Goal: Task Accomplishment & Management: Complete application form

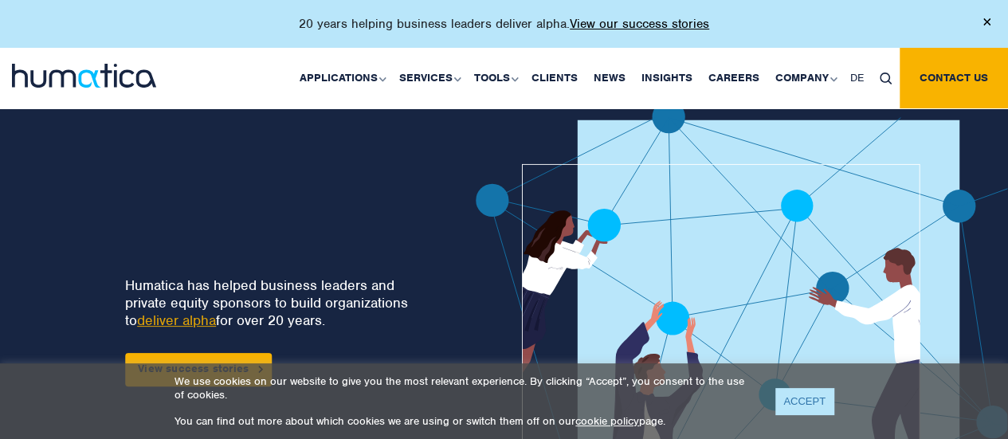
click at [820, 405] on link "ACCEPT" at bounding box center [804, 401] width 58 height 26
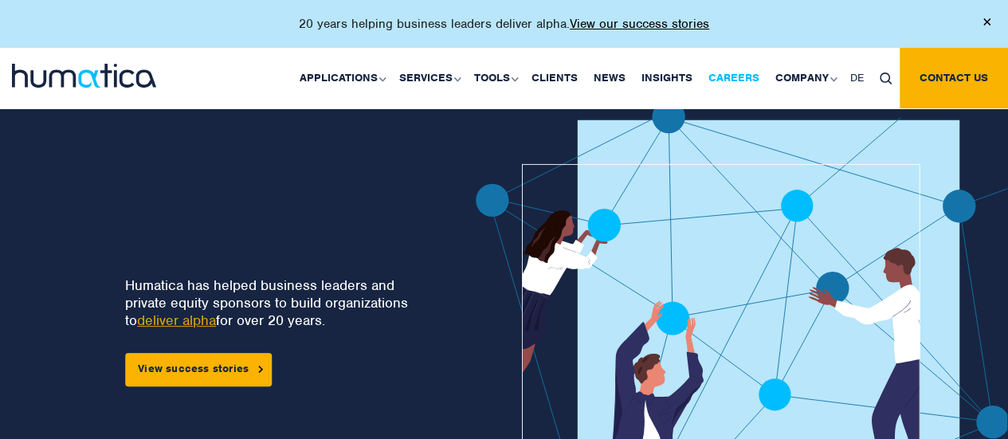
click at [740, 85] on link "Careers" at bounding box center [733, 78] width 67 height 61
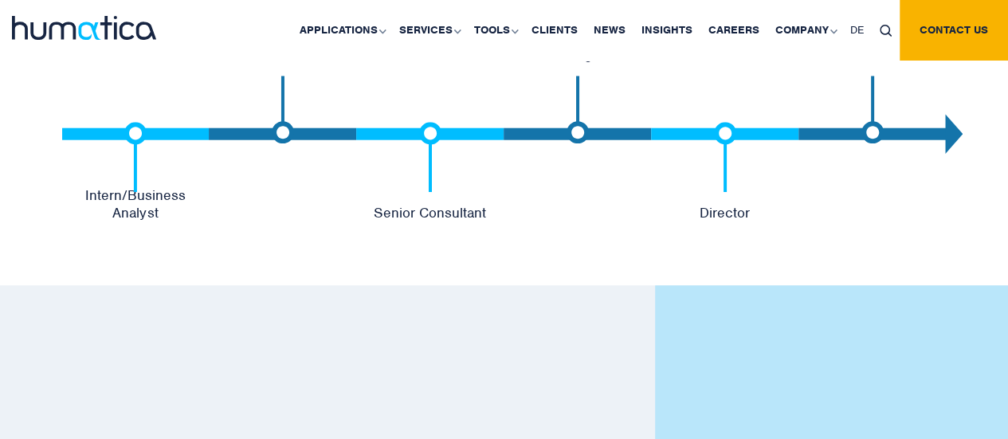
scroll to position [3509, 0]
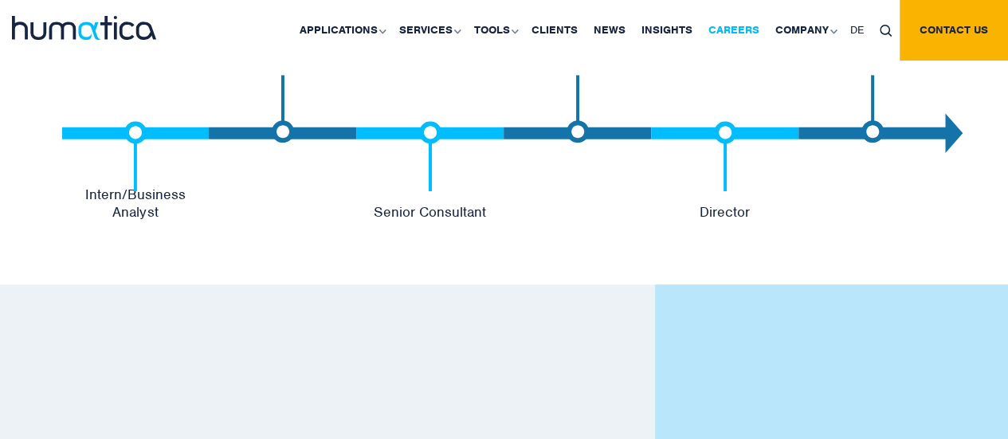
click at [741, 31] on link "Careers" at bounding box center [733, 30] width 67 height 61
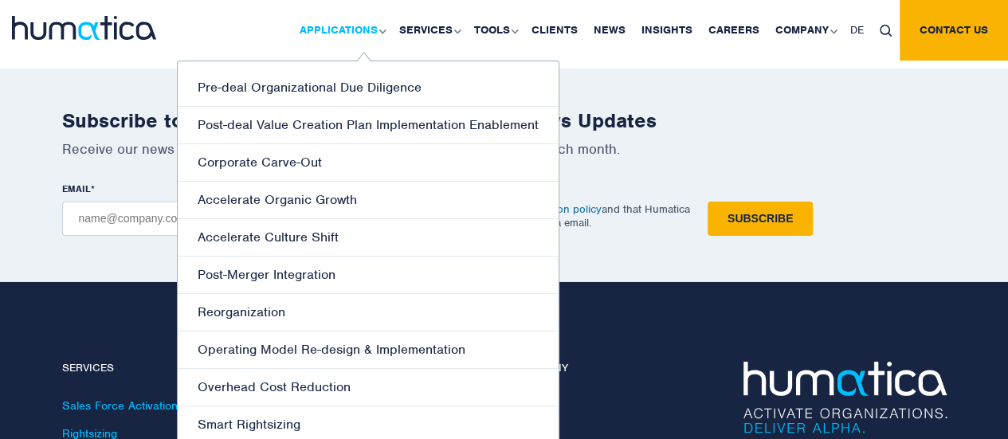
scroll to position [5592, 0]
